Goal: Task Accomplishment & Management: Use online tool/utility

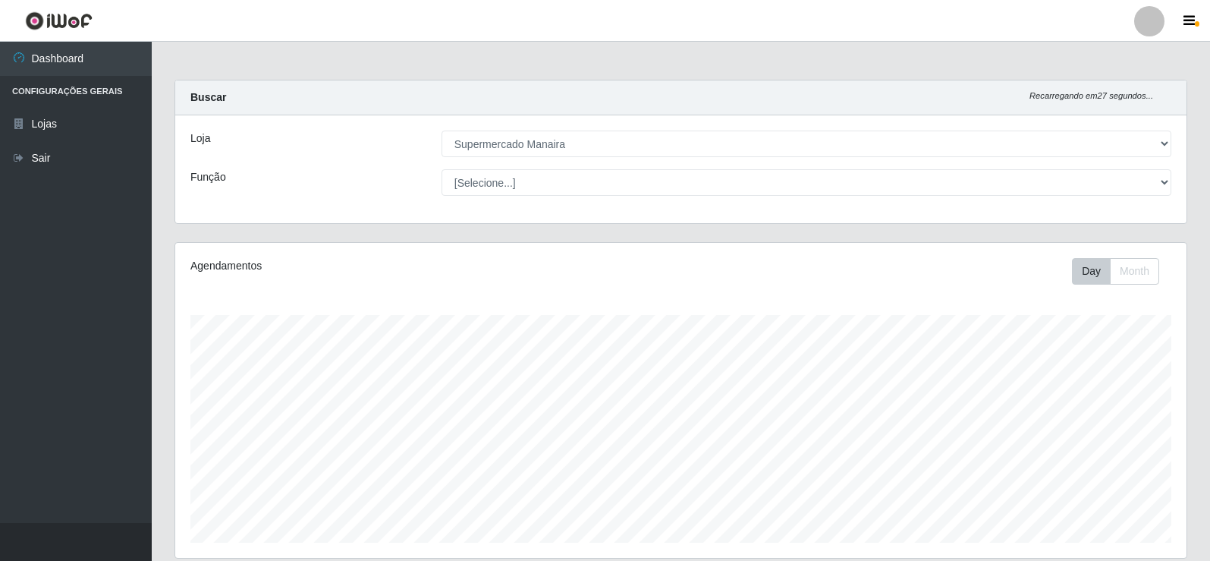
select select "443"
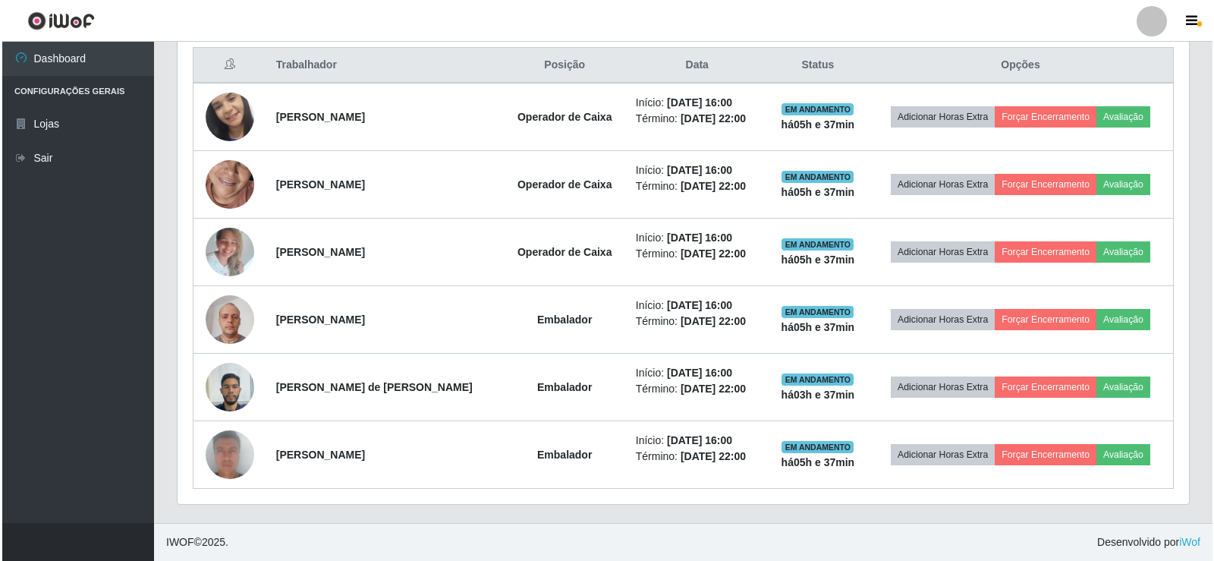
scroll to position [315, 1011]
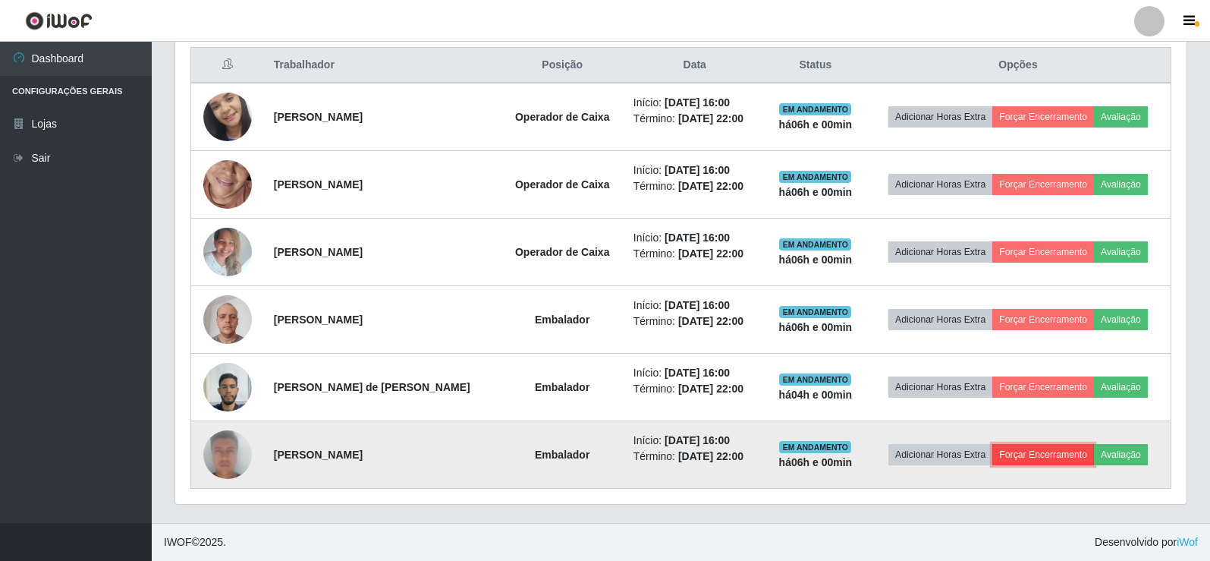
click at [1043, 454] on button "Forçar Encerramento" at bounding box center [1043, 454] width 102 height 21
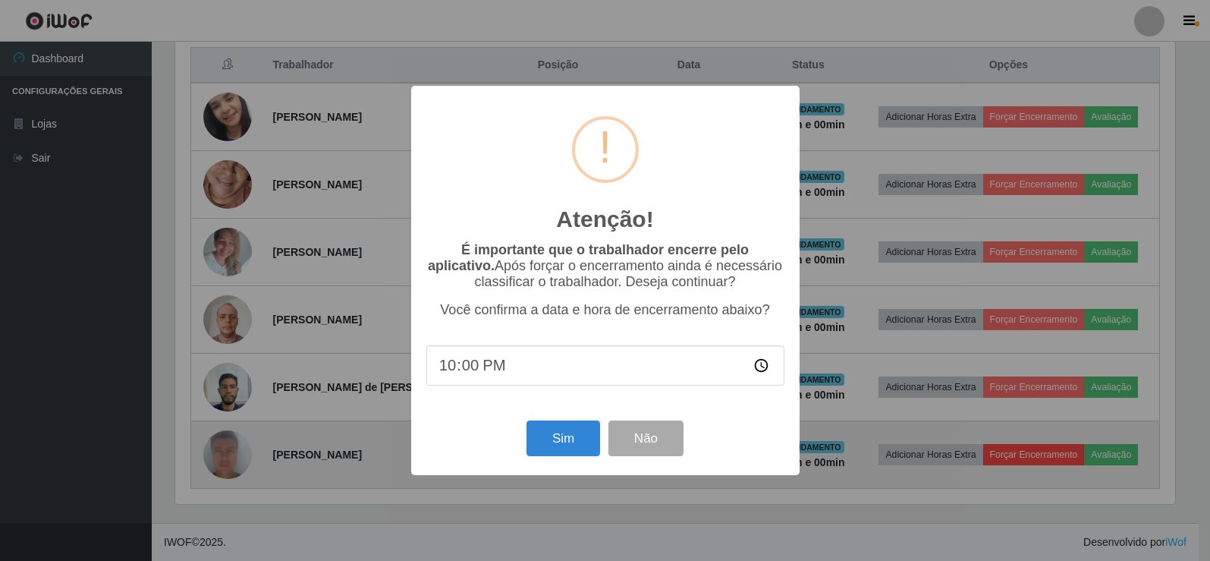
scroll to position [315, 1004]
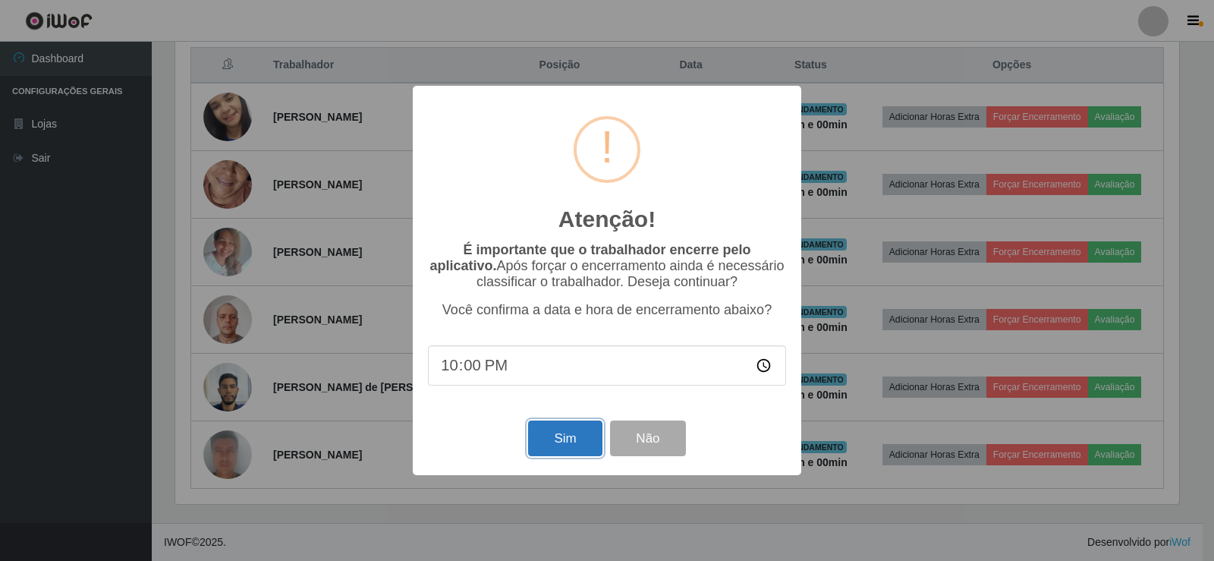
click at [573, 450] on button "Sim" at bounding box center [565, 438] width 74 height 36
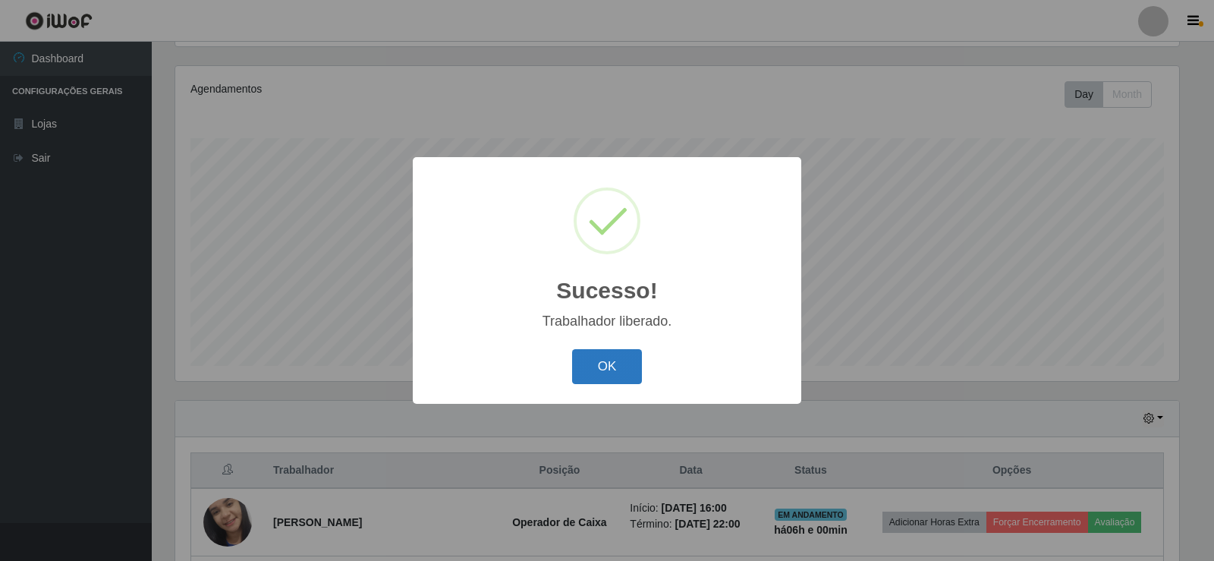
click at [602, 376] on button "OK" at bounding box center [607, 367] width 71 height 36
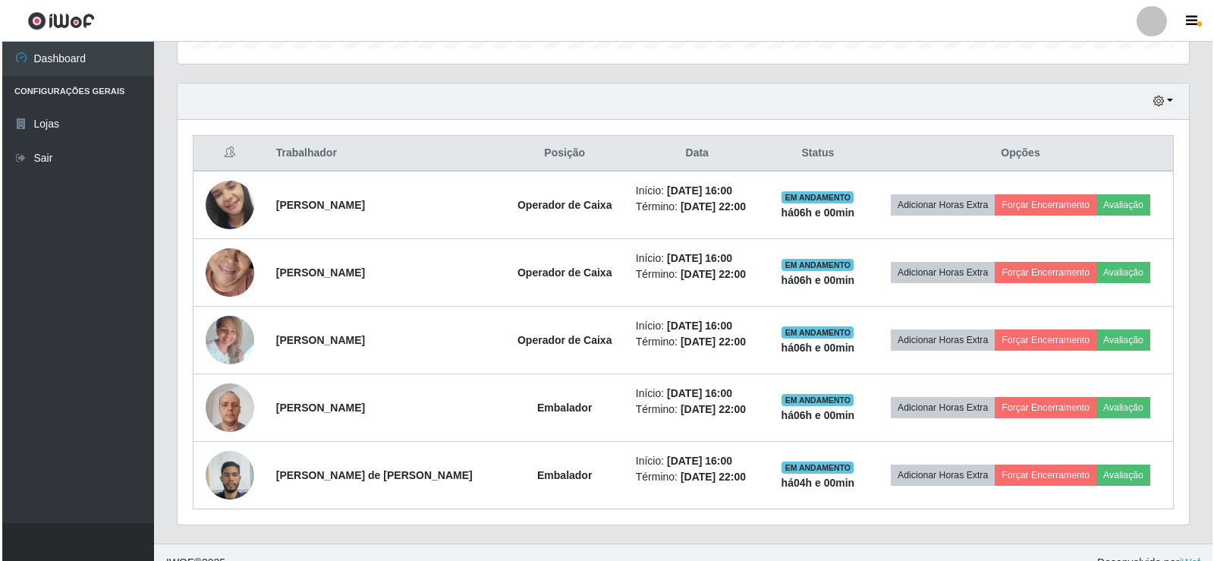
scroll to position [514, 0]
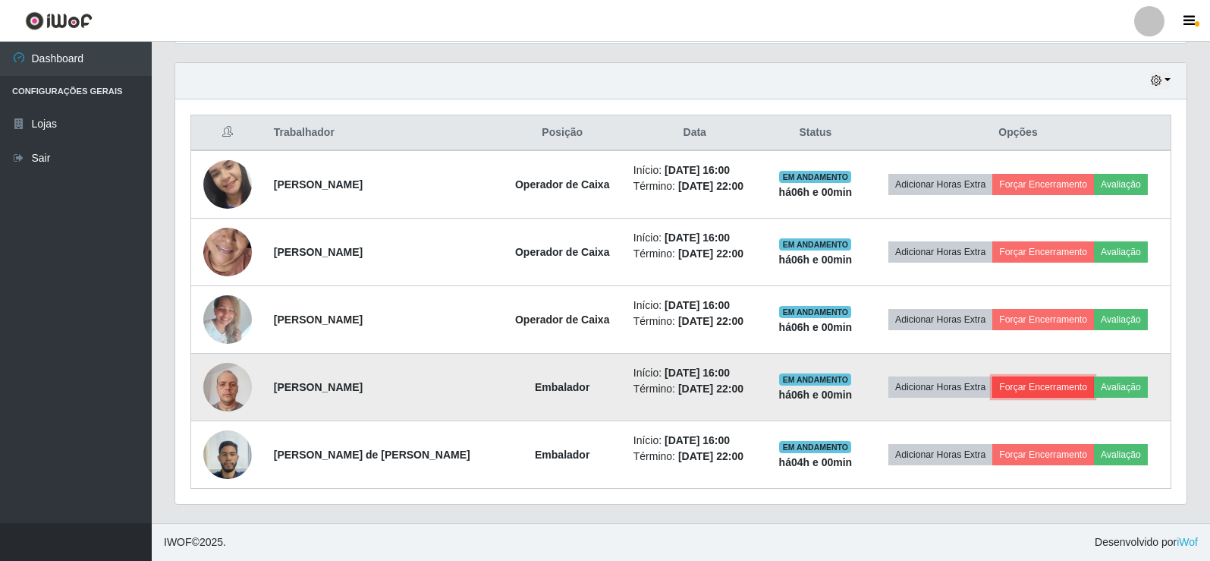
click at [1042, 385] on button "Forçar Encerramento" at bounding box center [1043, 386] width 102 height 21
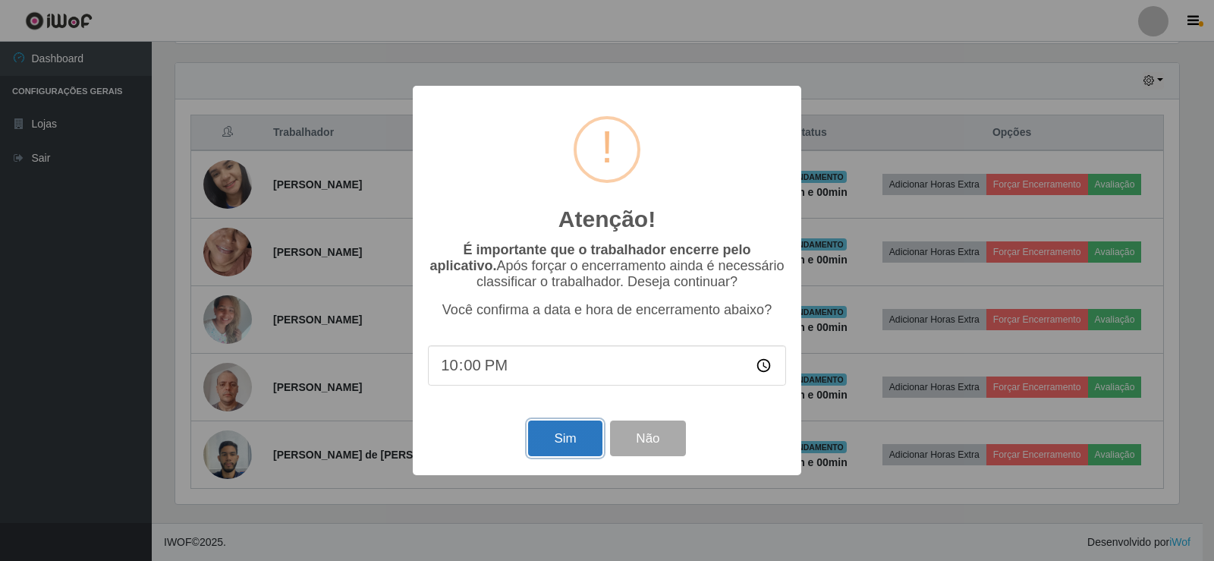
click at [586, 445] on button "Sim" at bounding box center [565, 438] width 74 height 36
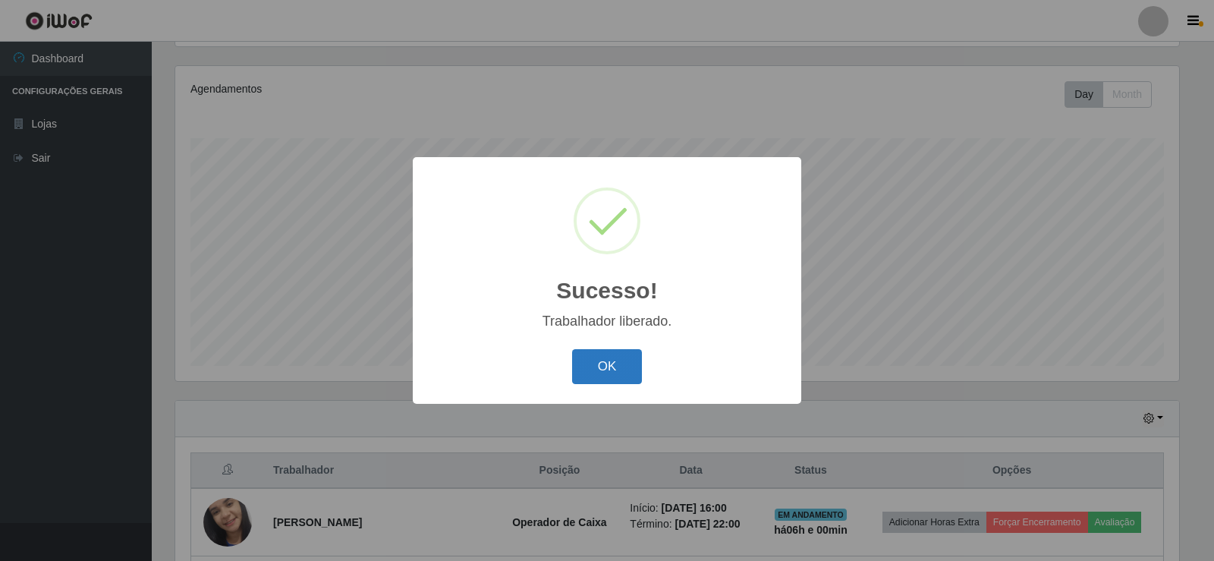
click at [620, 373] on button "OK" at bounding box center [607, 367] width 71 height 36
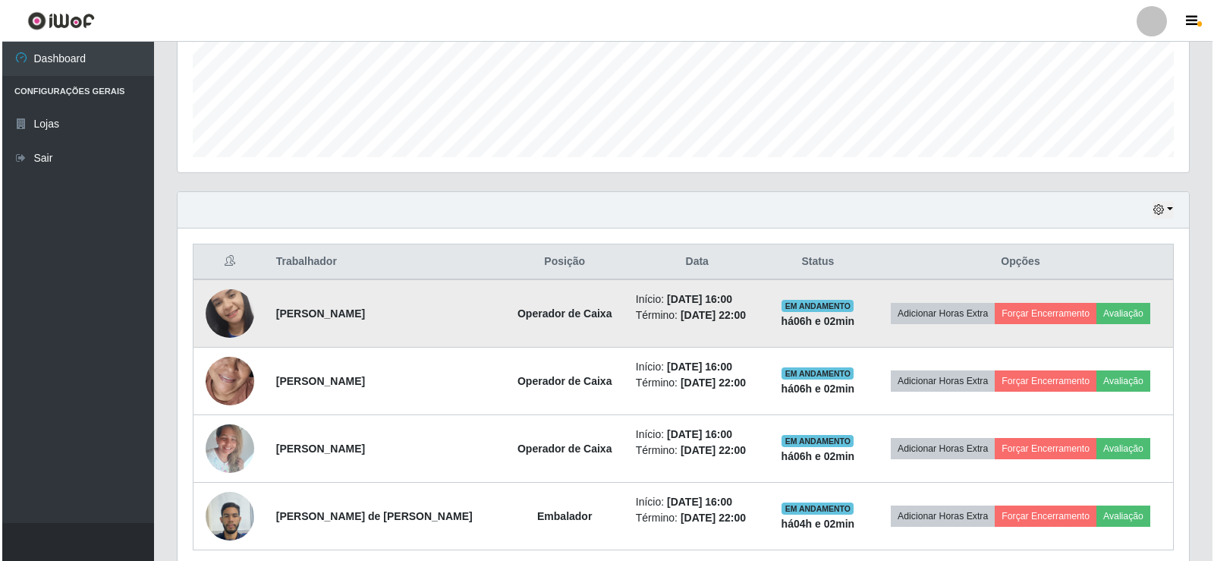
scroll to position [404, 0]
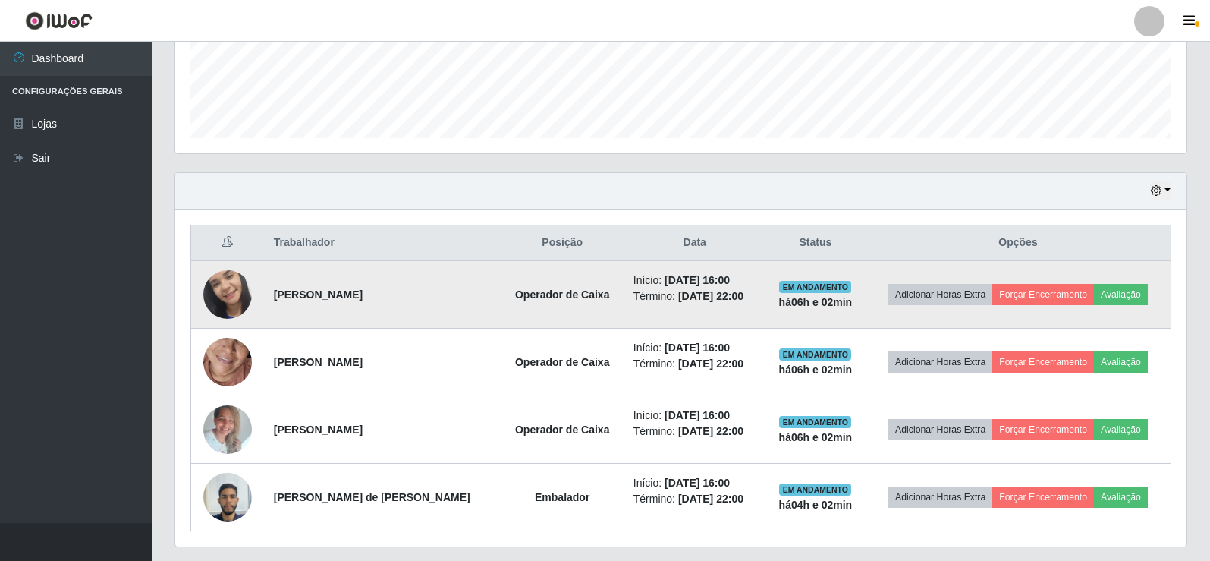
click at [226, 292] on img at bounding box center [227, 294] width 49 height 108
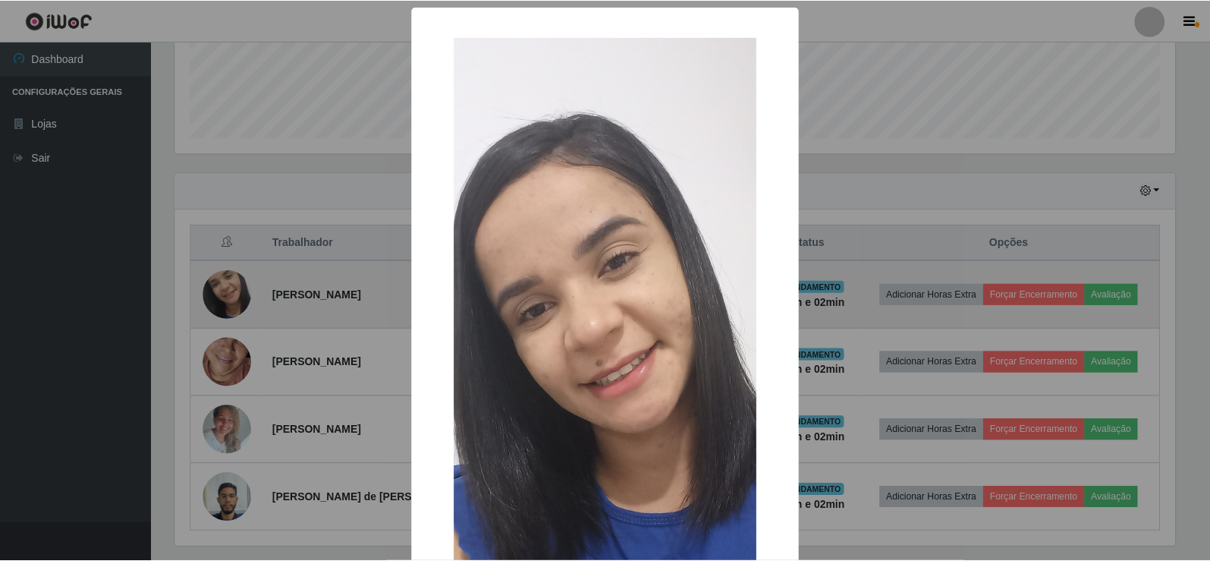
scroll to position [315, 1004]
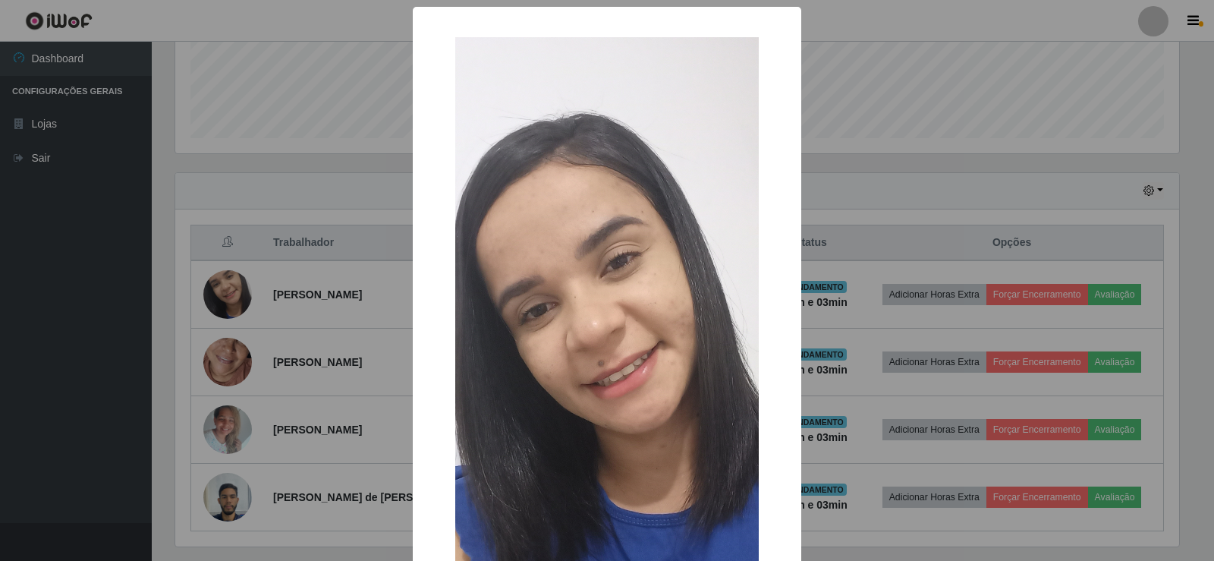
click at [816, 185] on div "× OK Cancel" at bounding box center [607, 280] width 1214 height 561
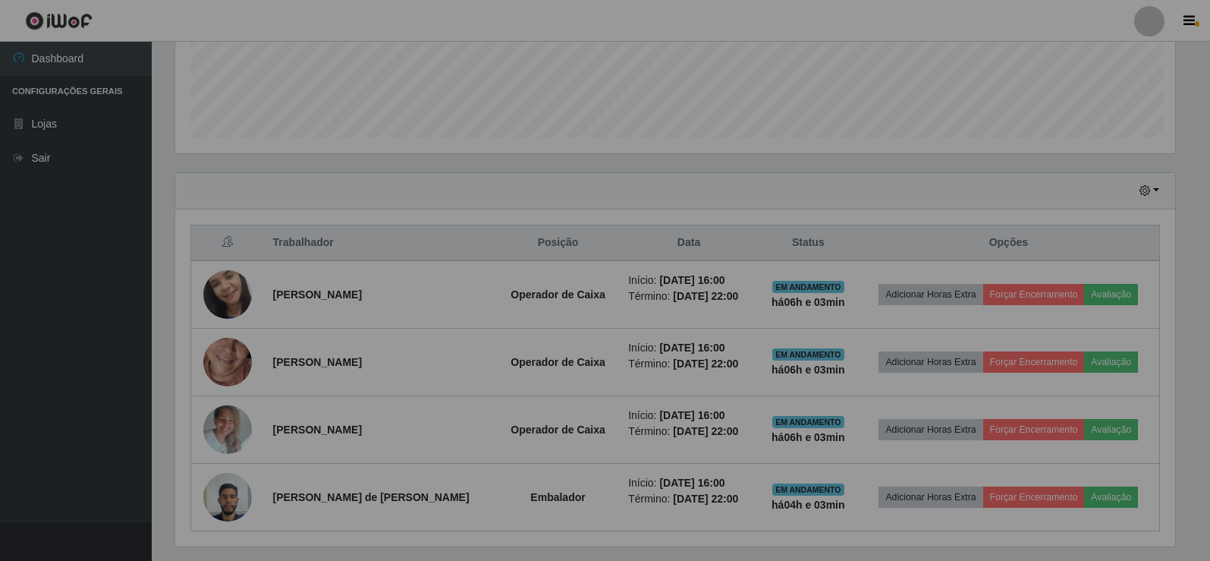
scroll to position [315, 1011]
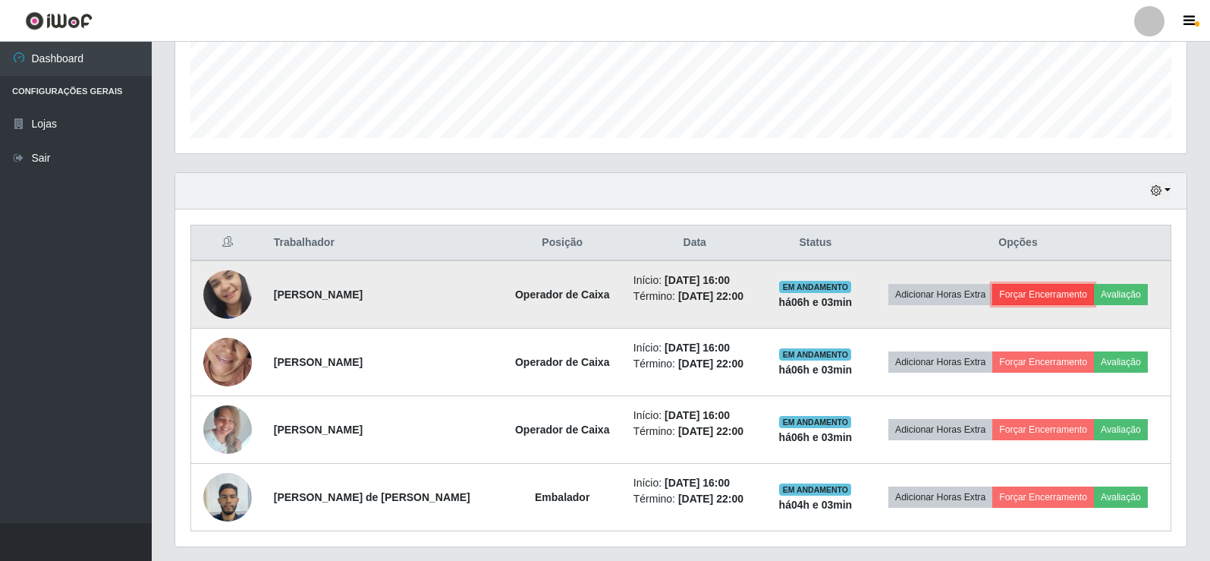
click at [1026, 291] on button "Forçar Encerramento" at bounding box center [1043, 294] width 102 height 21
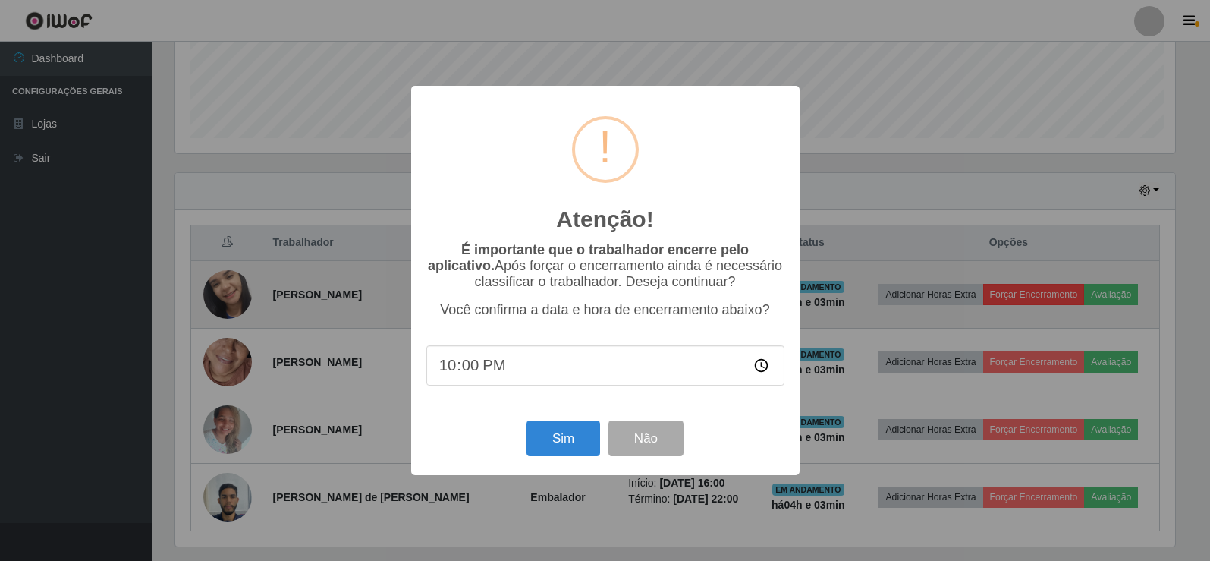
scroll to position [315, 1004]
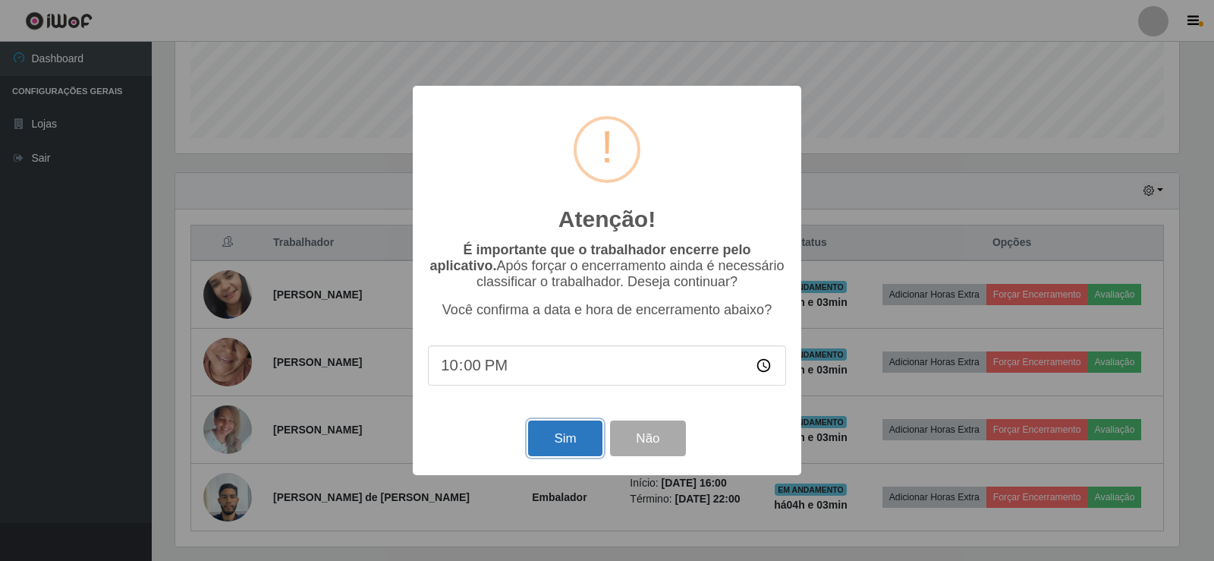
click at [573, 430] on button "Sim" at bounding box center [565, 438] width 74 height 36
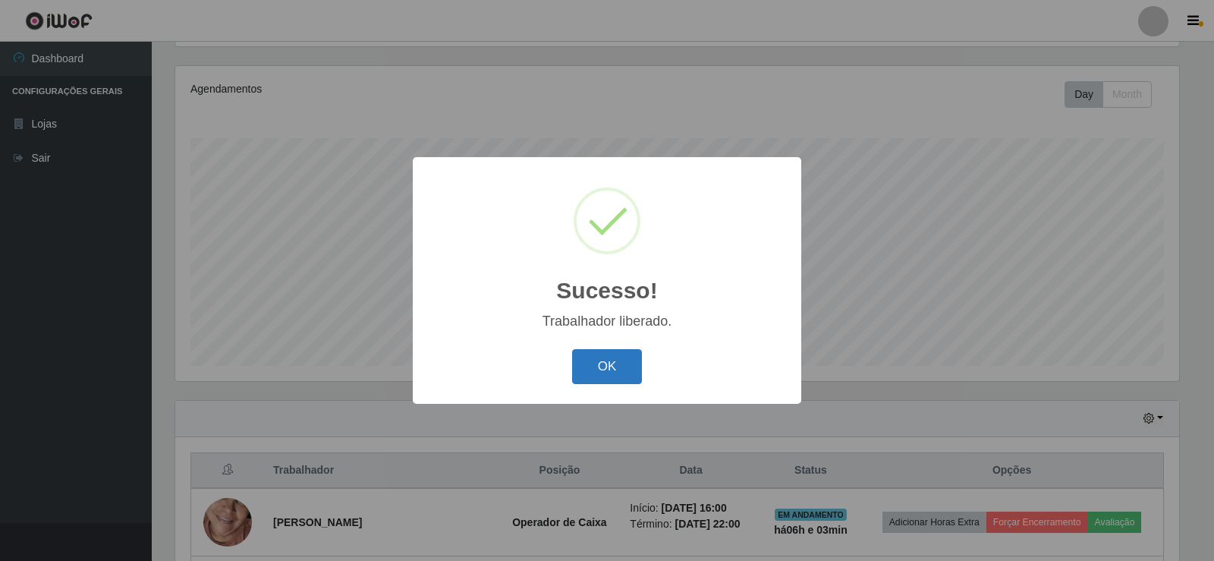
click at [606, 363] on button "OK" at bounding box center [607, 367] width 71 height 36
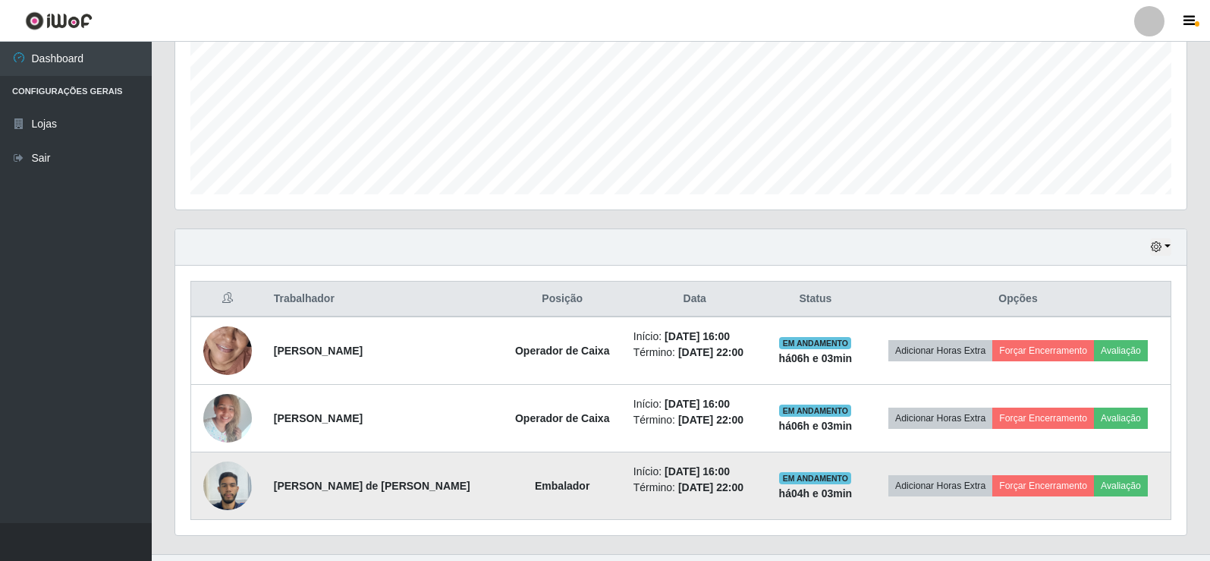
scroll to position [379, 0]
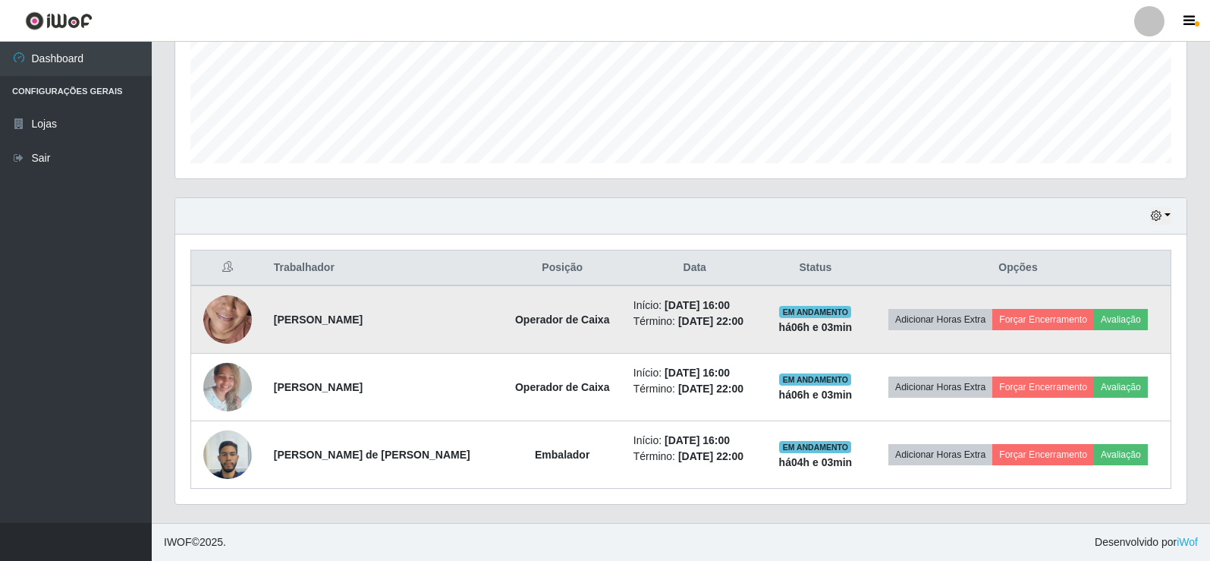
click at [238, 314] on img at bounding box center [227, 319] width 49 height 105
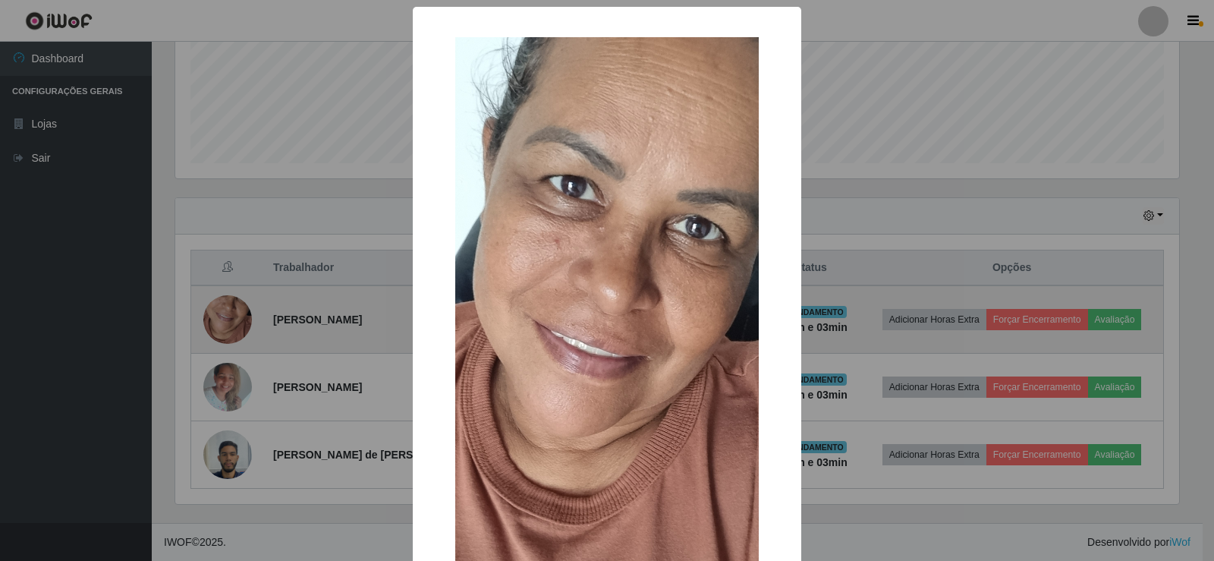
click at [238, 314] on div "× OK Cancel" at bounding box center [607, 280] width 1214 height 561
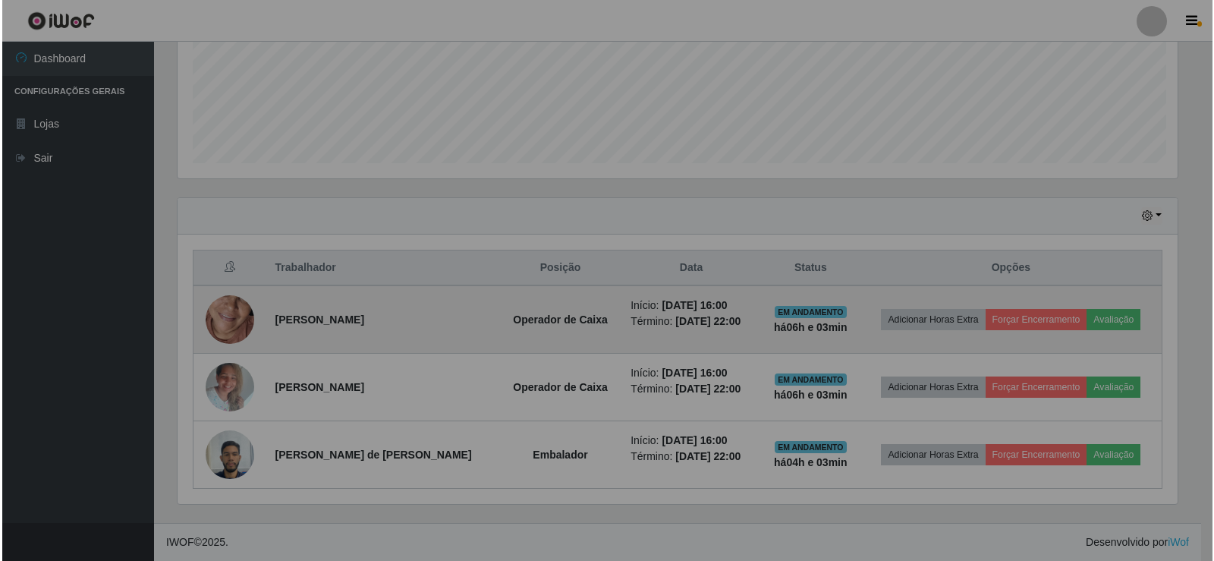
scroll to position [315, 1011]
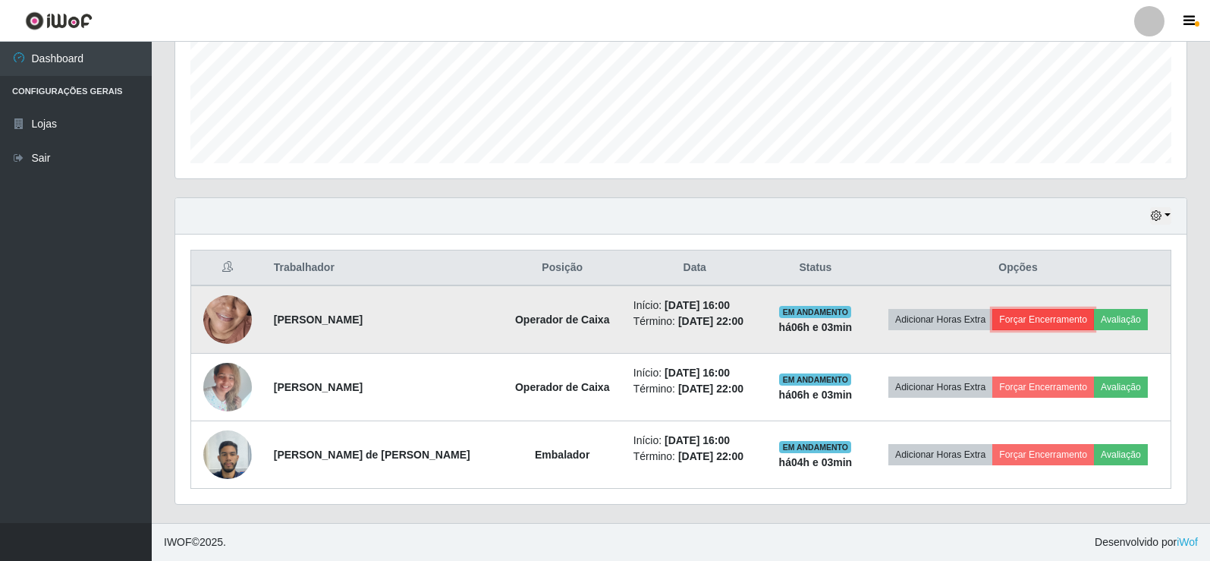
click at [1035, 316] on button "Forçar Encerramento" at bounding box center [1043, 319] width 102 height 21
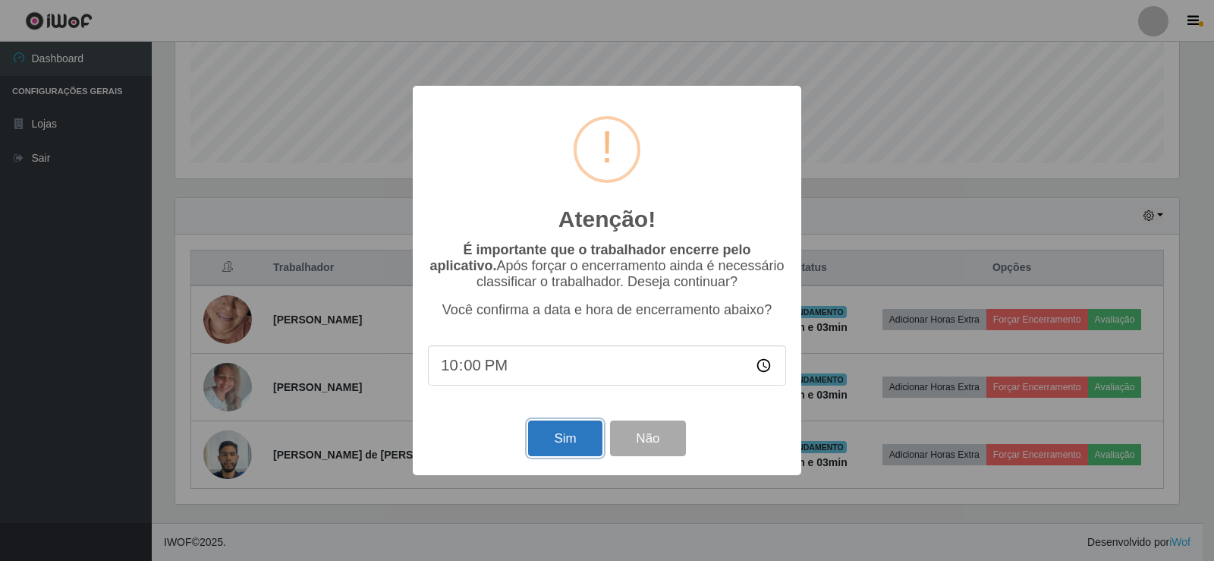
click at [570, 434] on button "Sim" at bounding box center [565, 438] width 74 height 36
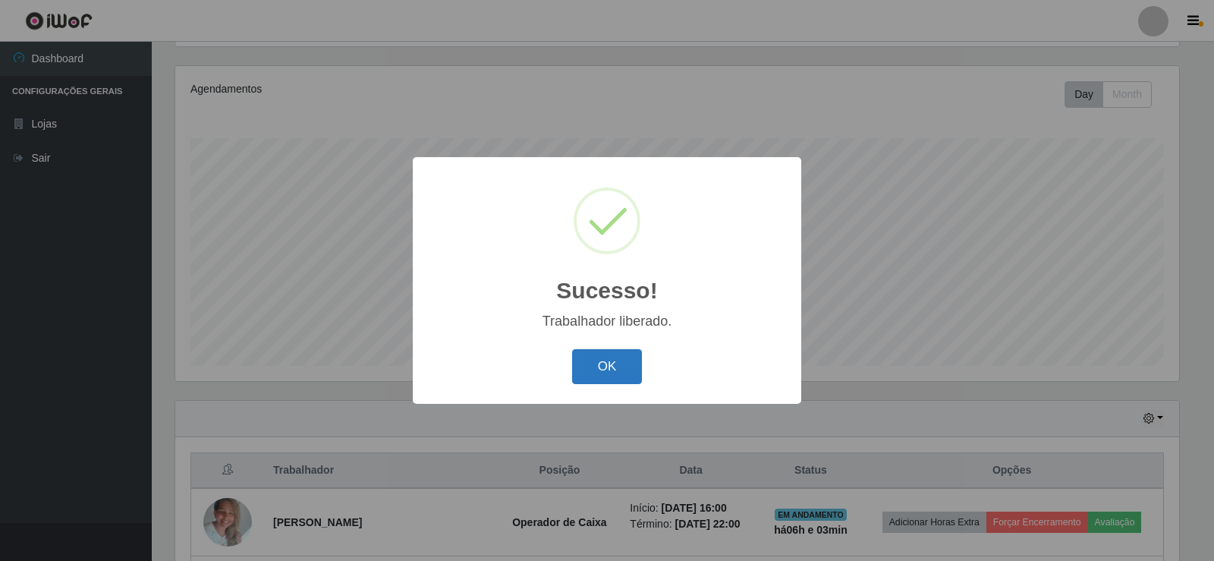
click at [606, 362] on button "OK" at bounding box center [607, 367] width 71 height 36
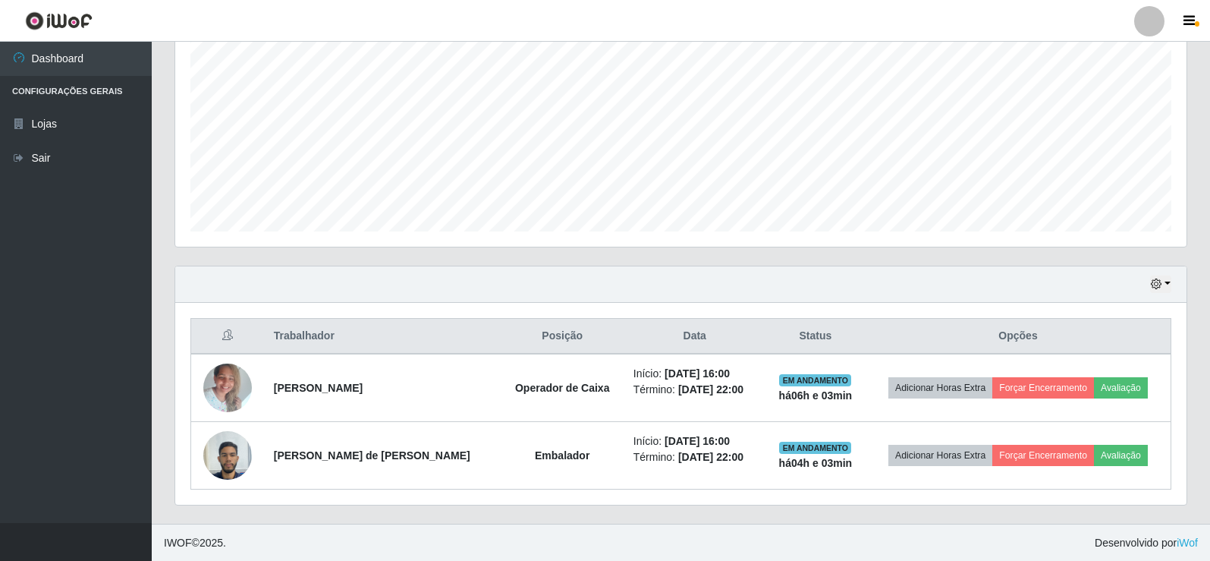
scroll to position [312, 0]
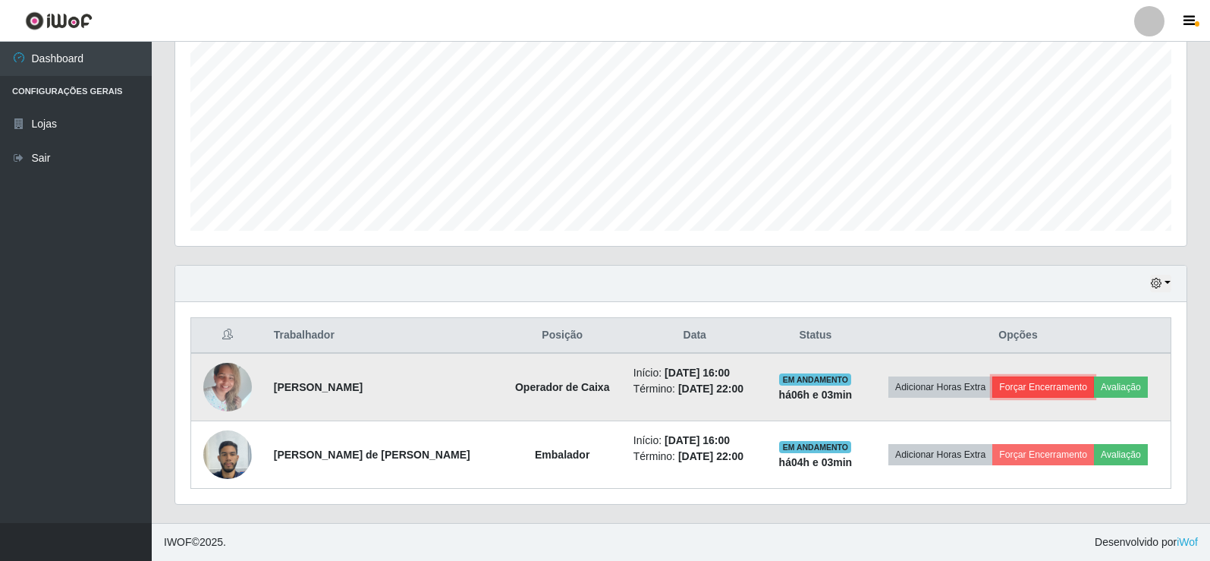
click at [1035, 382] on button "Forçar Encerramento" at bounding box center [1043, 386] width 102 height 21
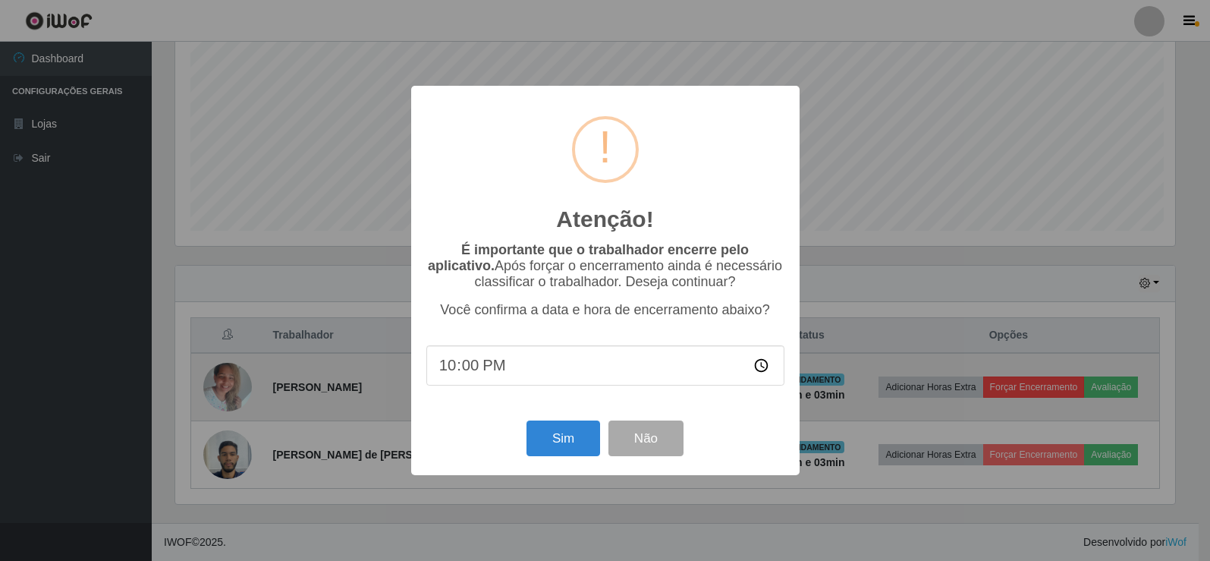
scroll to position [0, 0]
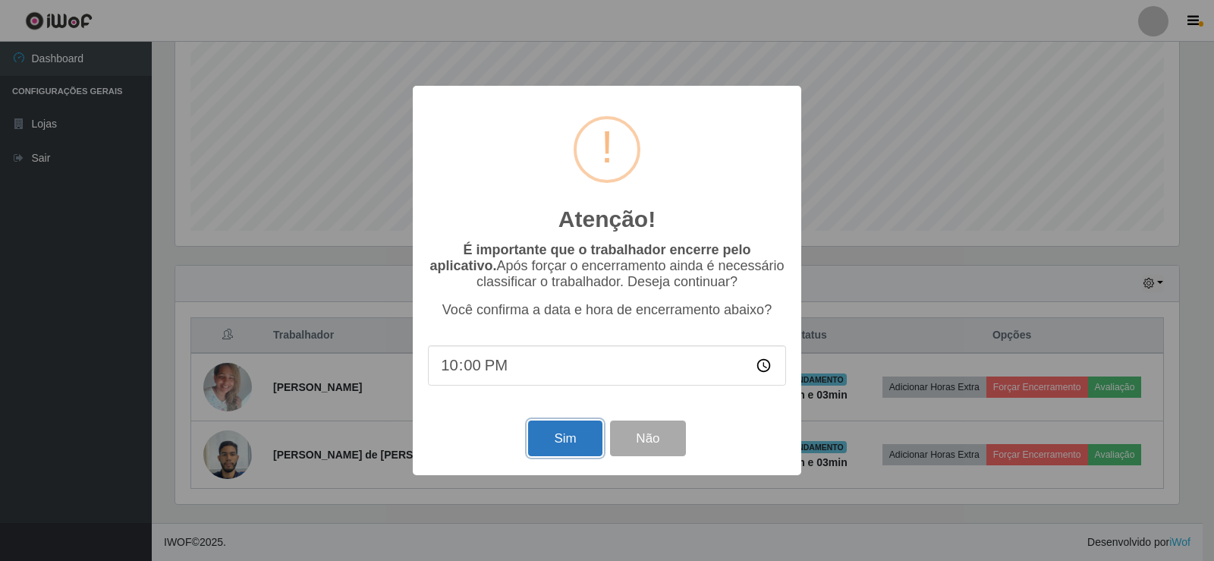
click at [546, 438] on button "Sim" at bounding box center [565, 438] width 74 height 36
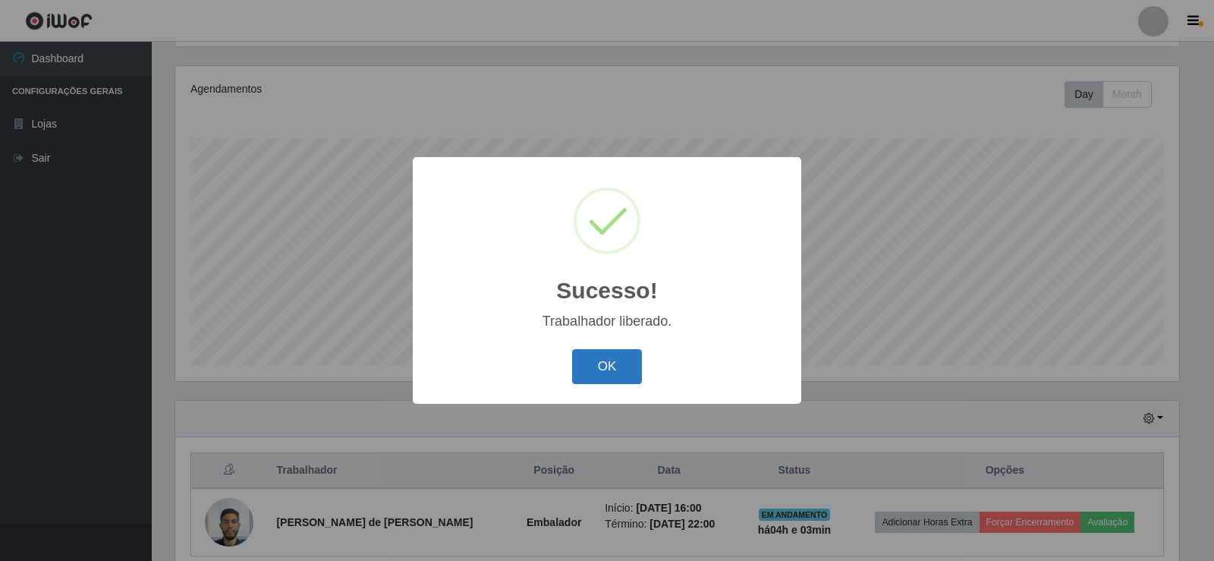
click at [617, 356] on button "OK" at bounding box center [607, 367] width 71 height 36
